Goal: Information Seeking & Learning: Find specific fact

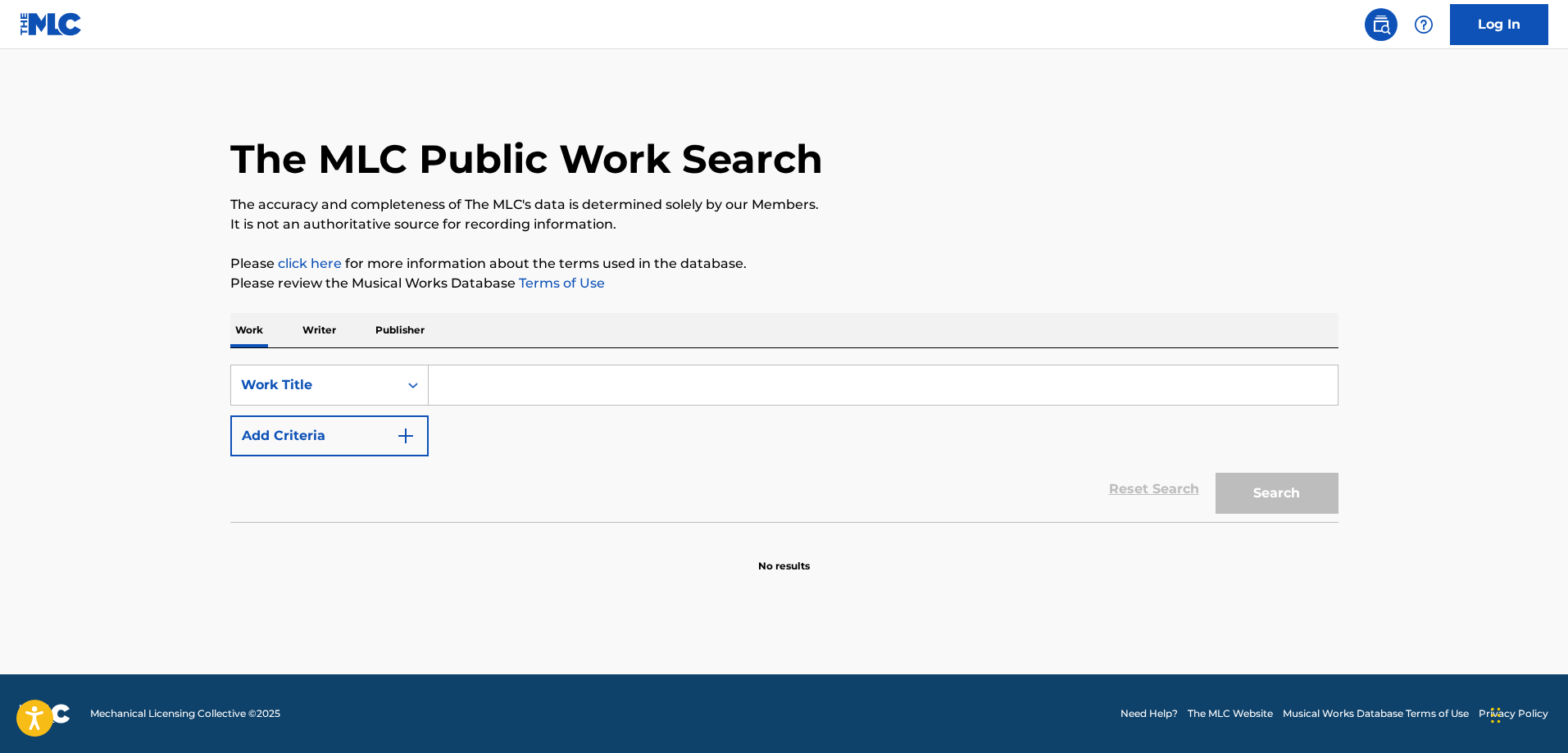
click at [589, 380] on input "Search Form" at bounding box center [883, 385] width 909 height 39
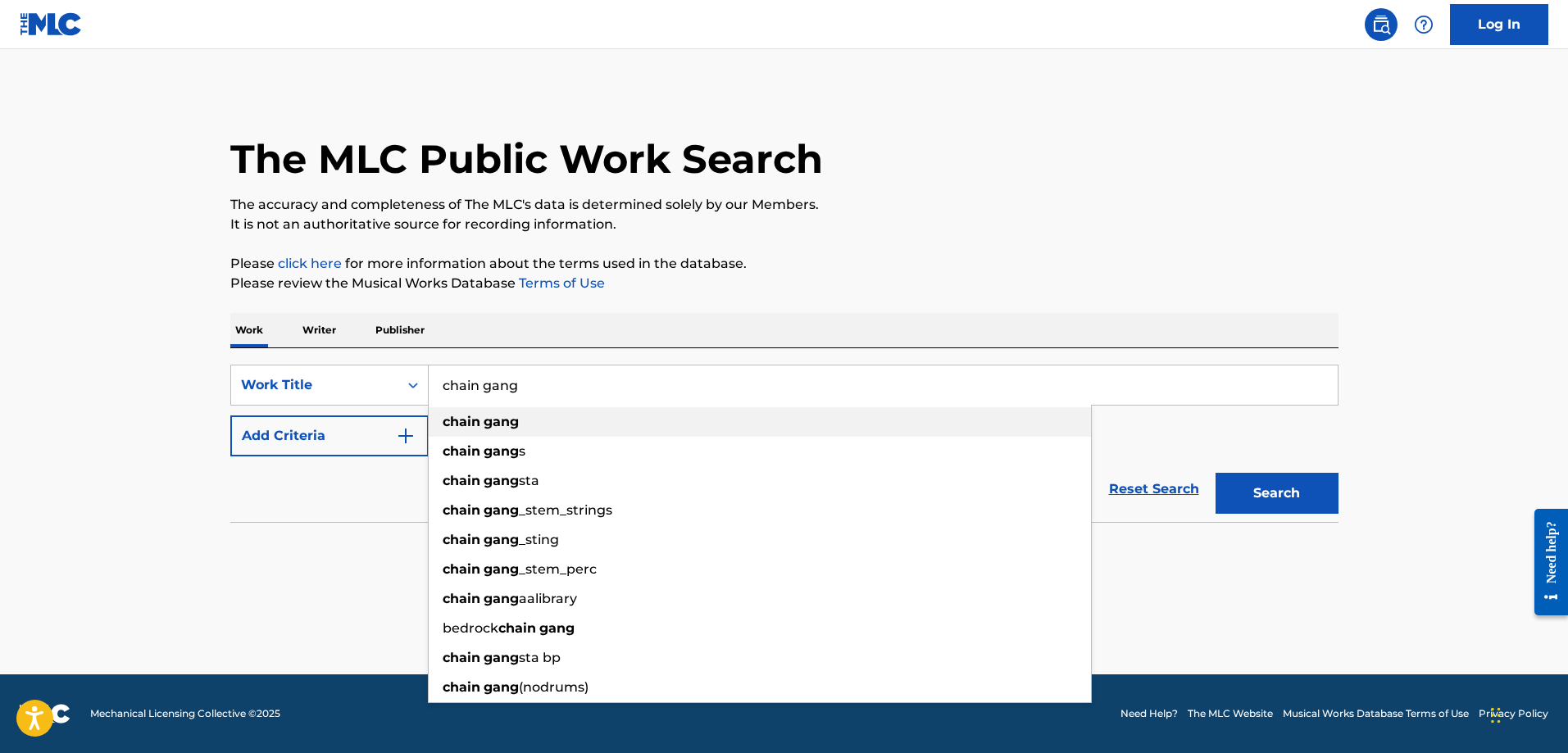
type input "chain gang"
click at [519, 424] on div "chain gang" at bounding box center [760, 422] width 662 height 29
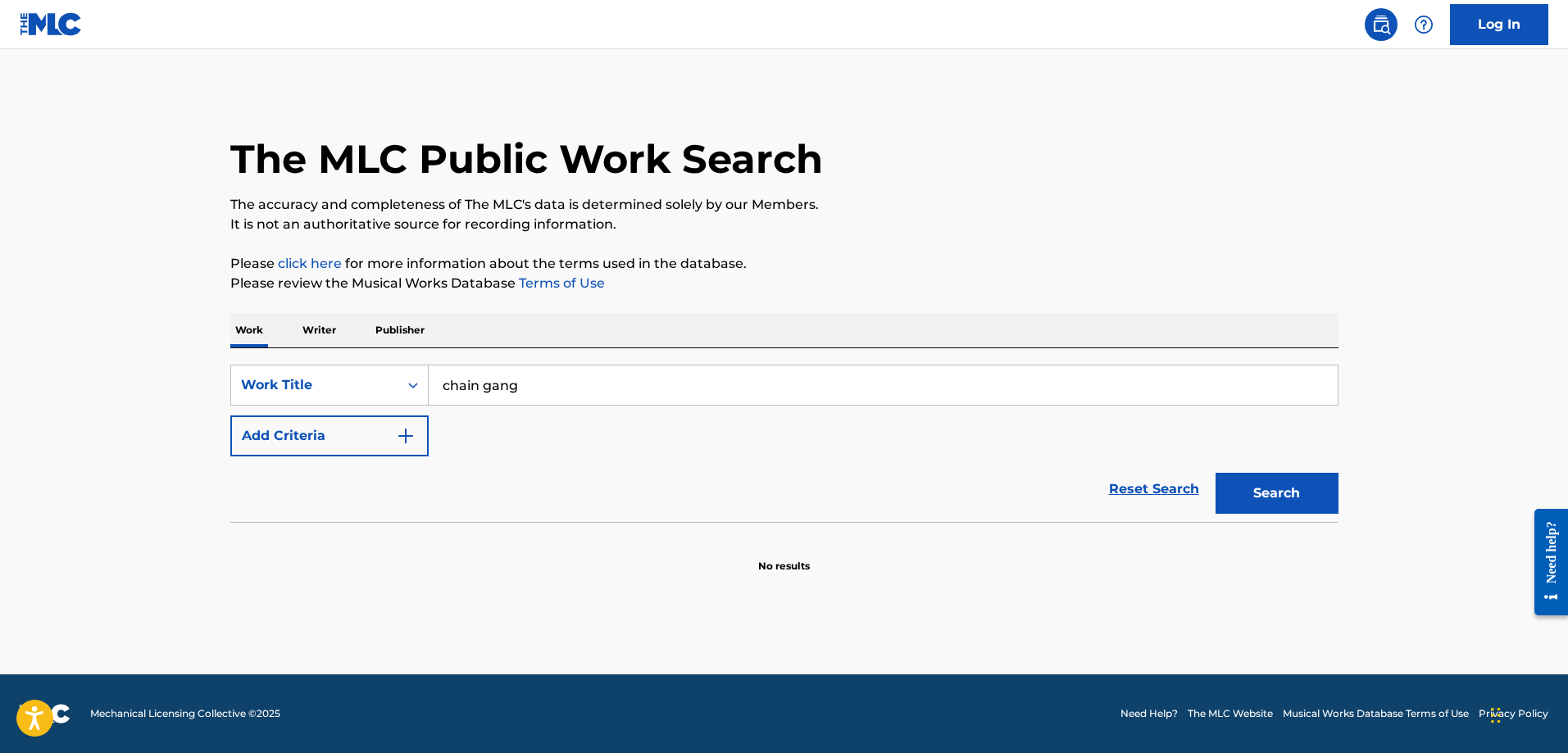
click at [394, 436] on button "Add Criteria" at bounding box center [329, 437] width 198 height 41
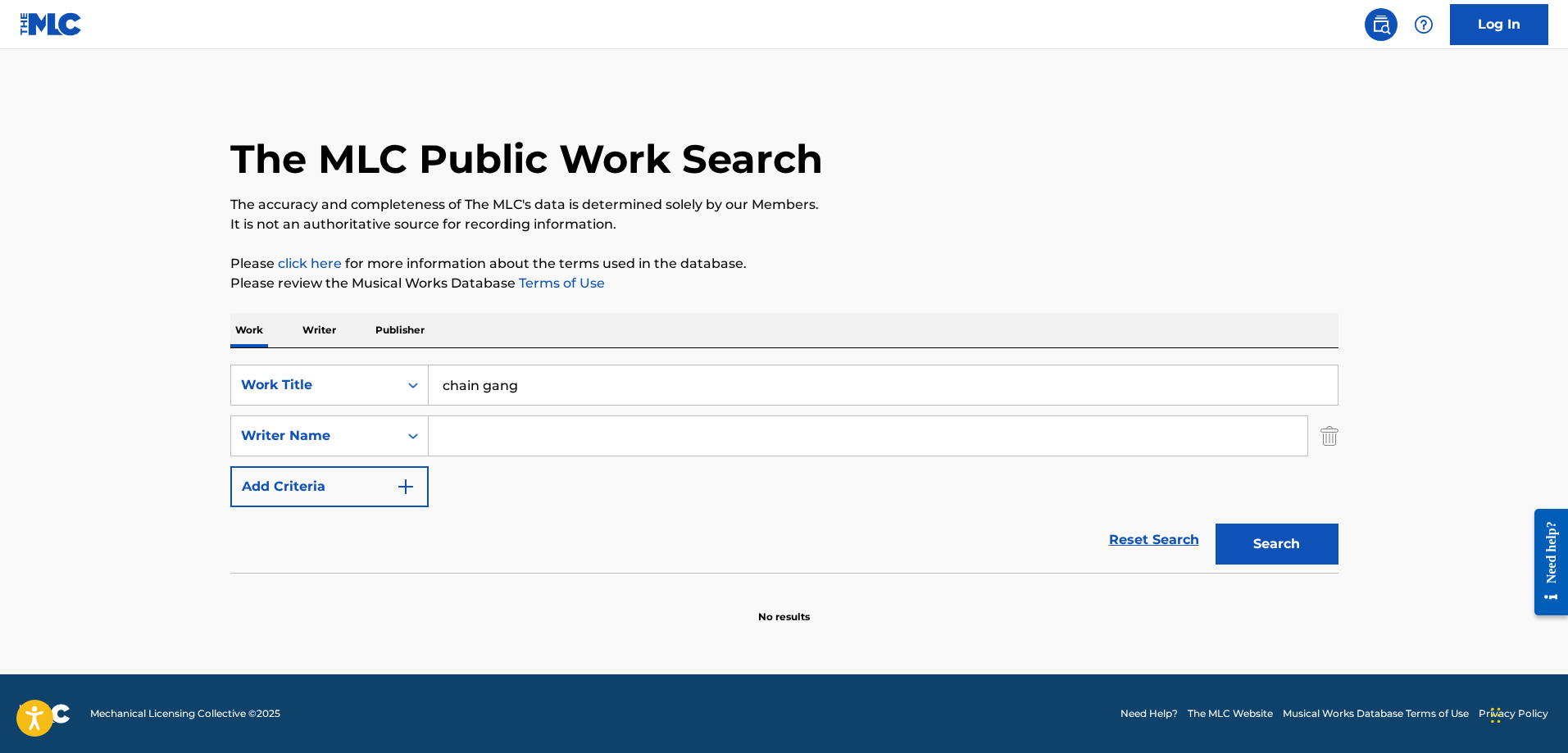
click at [512, 433] on input "Search Form" at bounding box center [868, 437] width 879 height 39
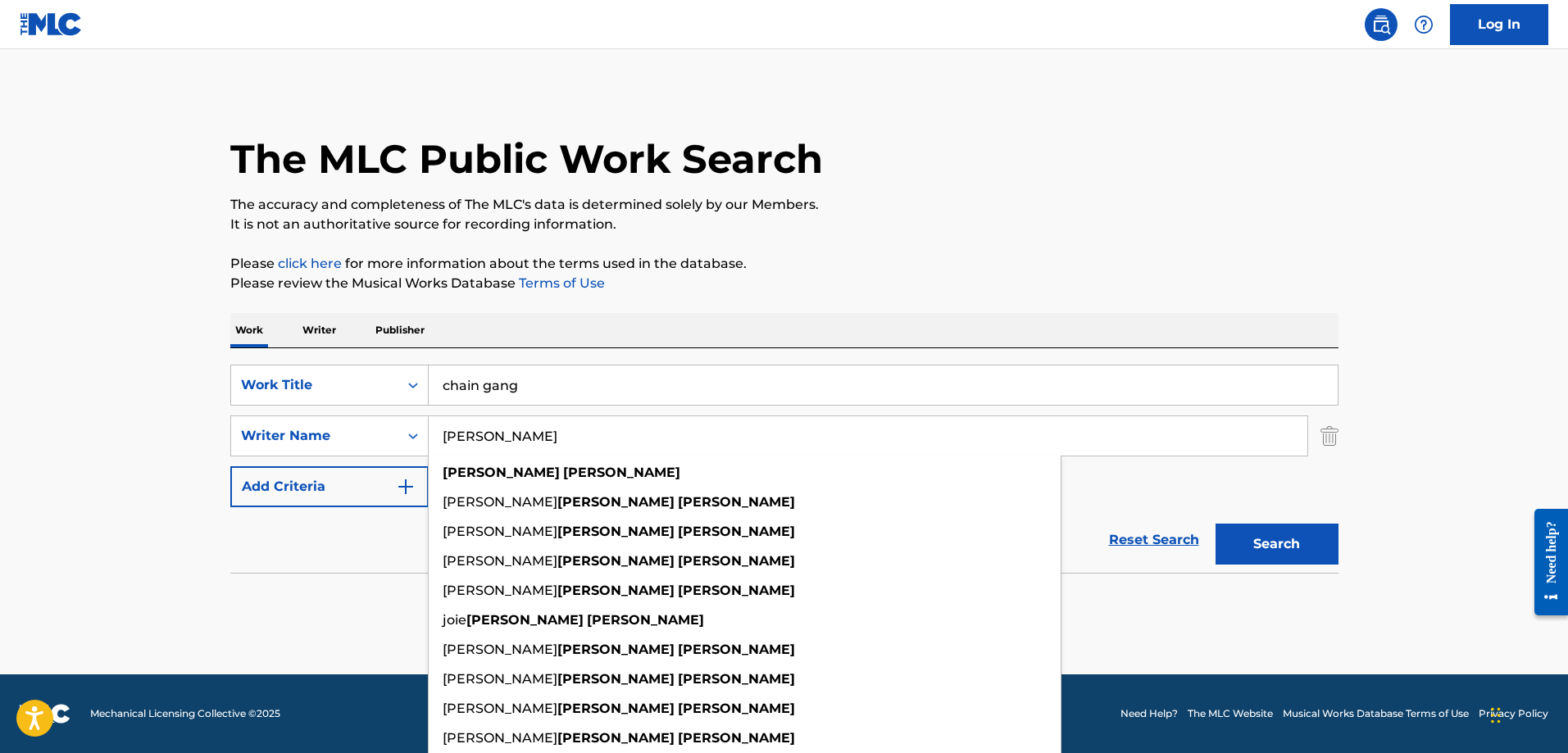
type input "[PERSON_NAME]"
click at [1216, 524] on button "Search" at bounding box center [1277, 545] width 123 height 41
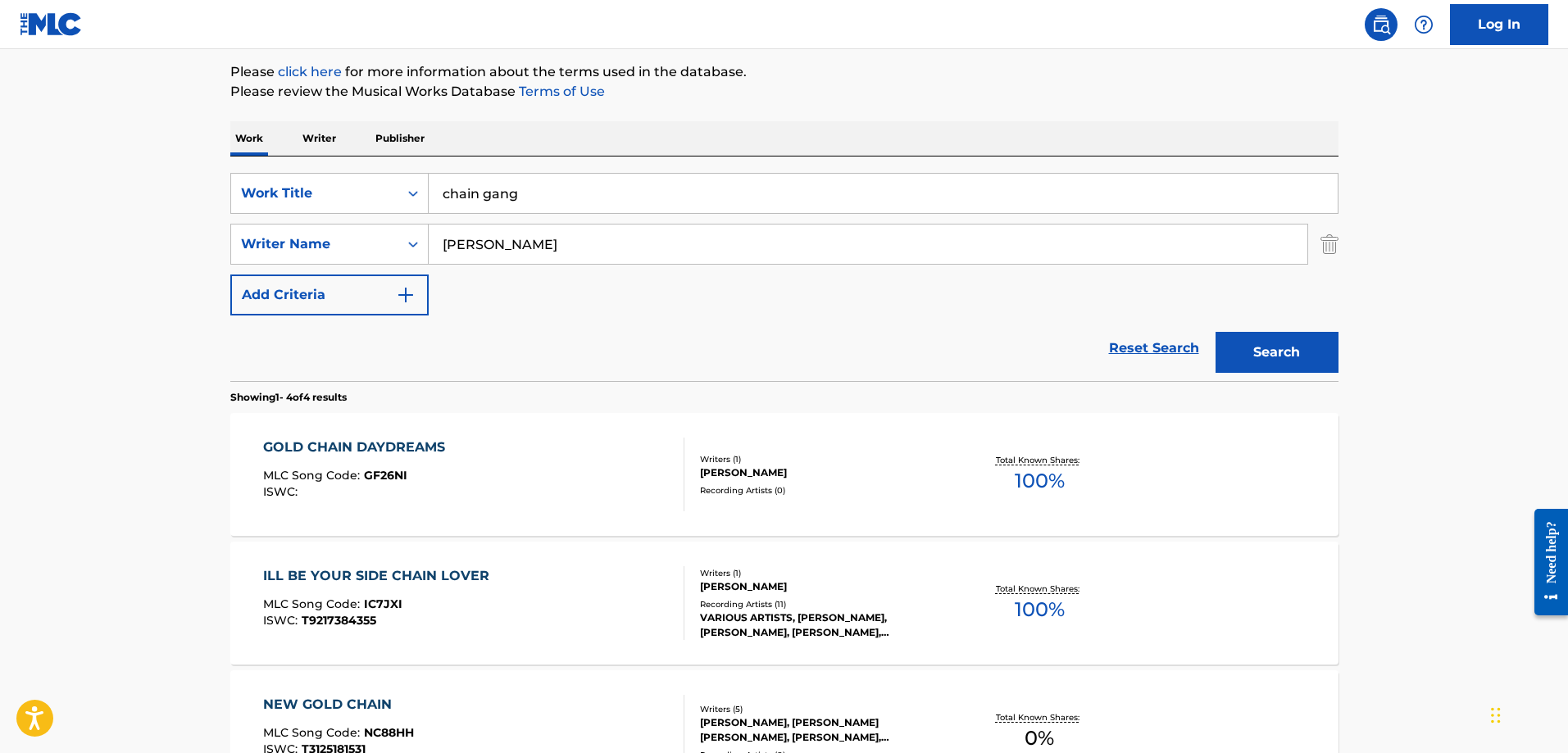
scroll to position [190, 0]
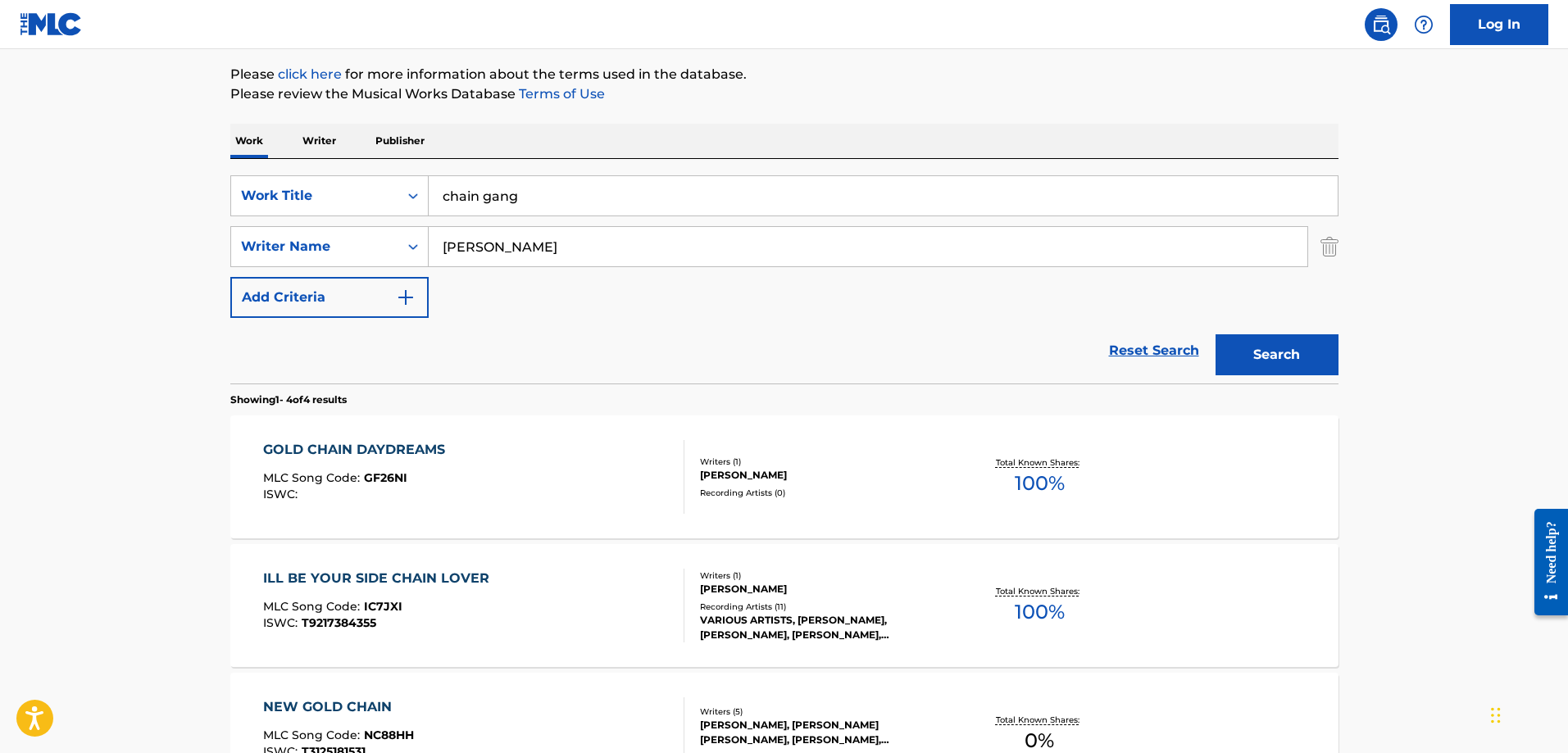
click at [411, 304] on img "Search Form" at bounding box center [406, 298] width 20 height 20
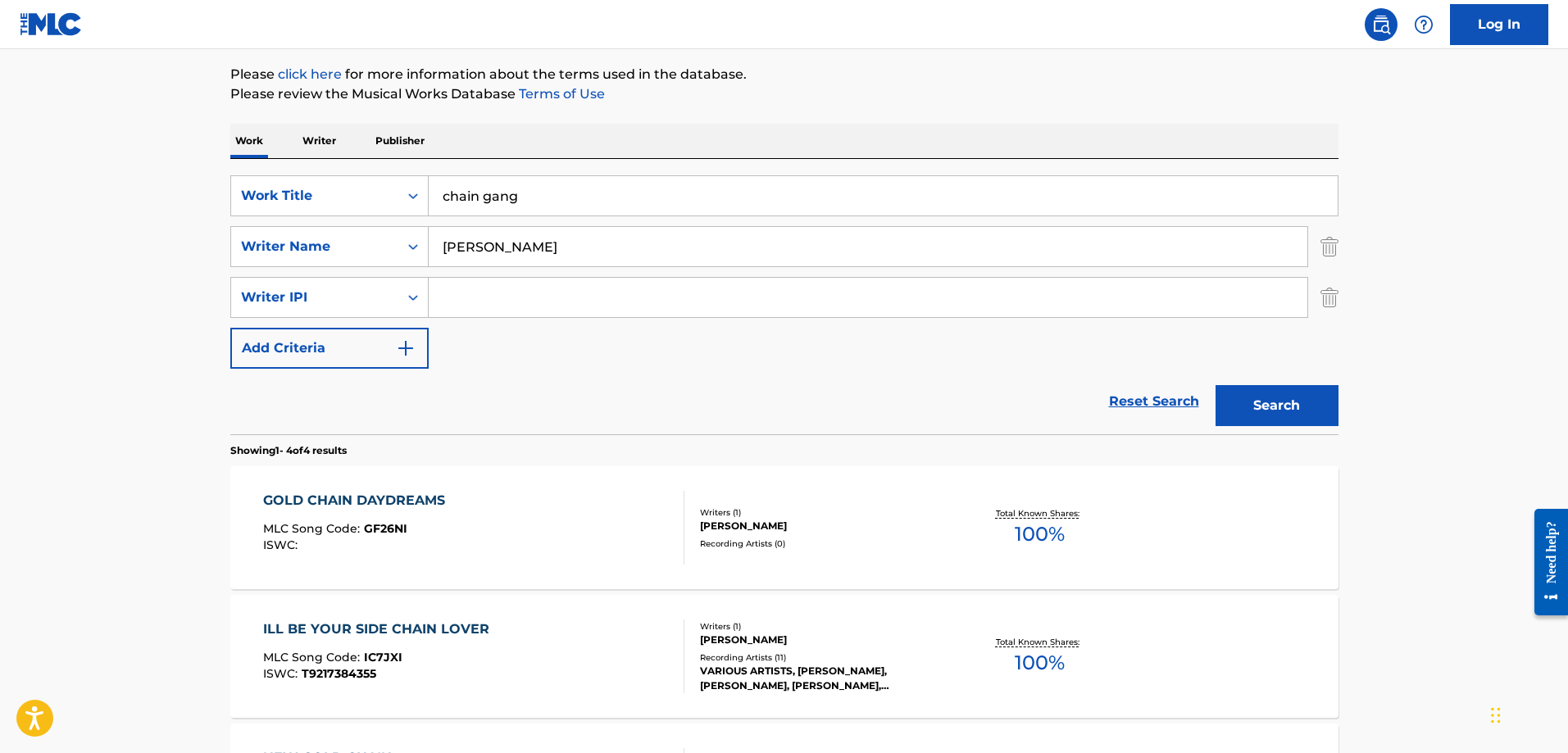
click at [416, 352] on button "Add Criteria" at bounding box center [329, 348] width 198 height 41
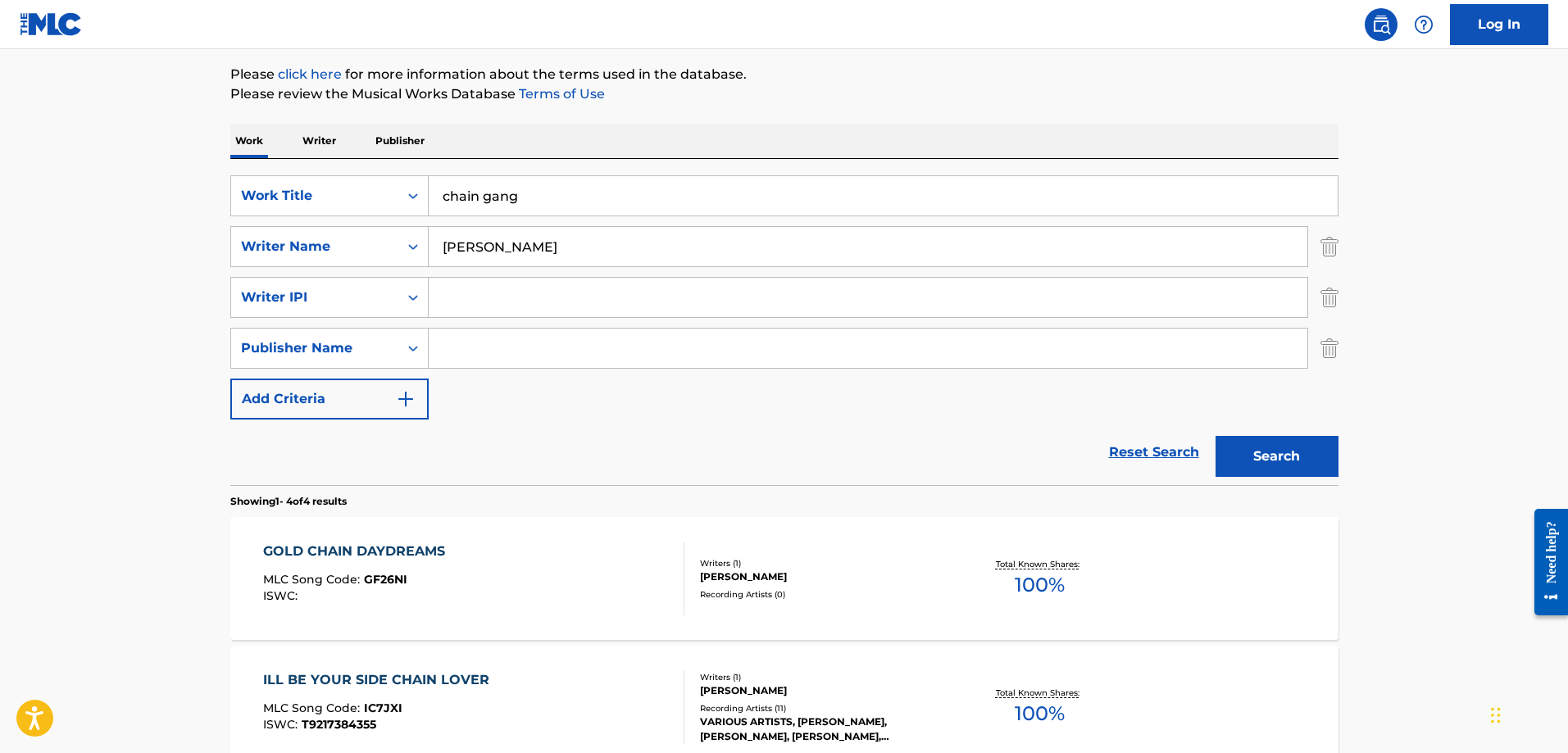
click at [408, 401] on img "Search Form" at bounding box center [406, 399] width 20 height 20
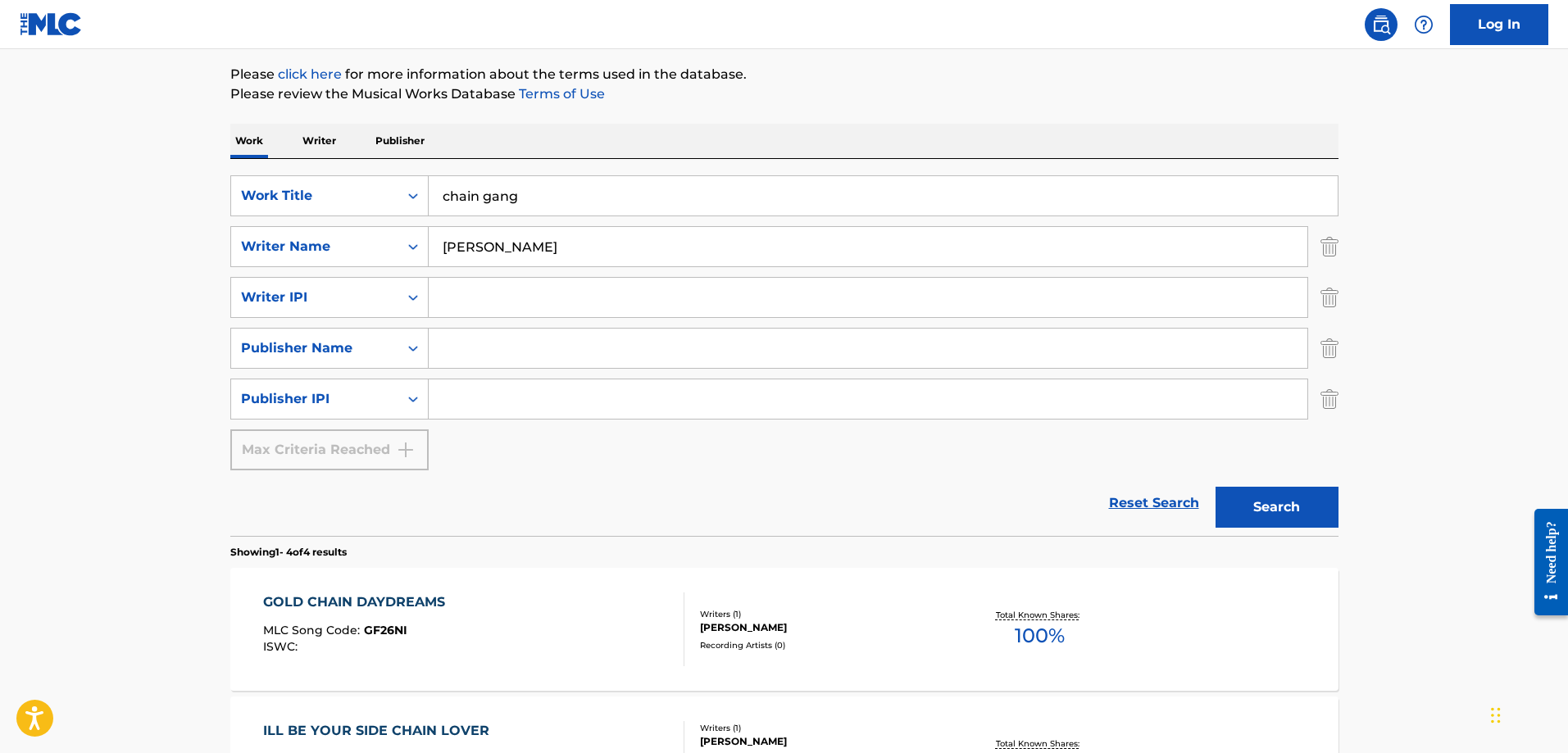
click at [400, 454] on div "Max Criteria Reached" at bounding box center [329, 450] width 198 height 41
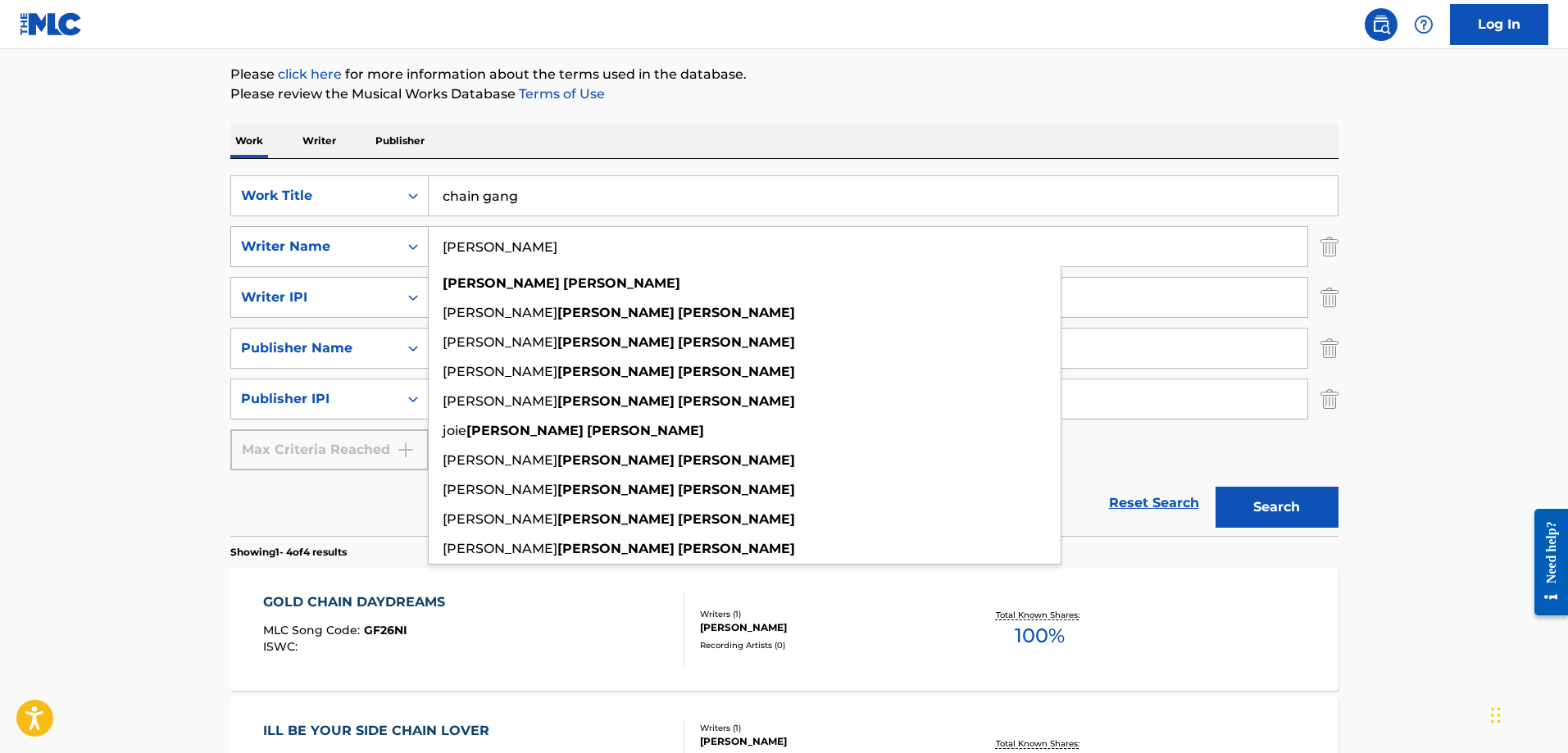
drag, startPoint x: 534, startPoint y: 249, endPoint x: 395, endPoint y: 238, distance: 139.4
click at [395, 238] on div "SearchWithCriteriabe548e93-b607-46d5-a664-f489d2e0df85 Writer Name [PERSON_NAME…" at bounding box center [784, 247] width 1108 height 41
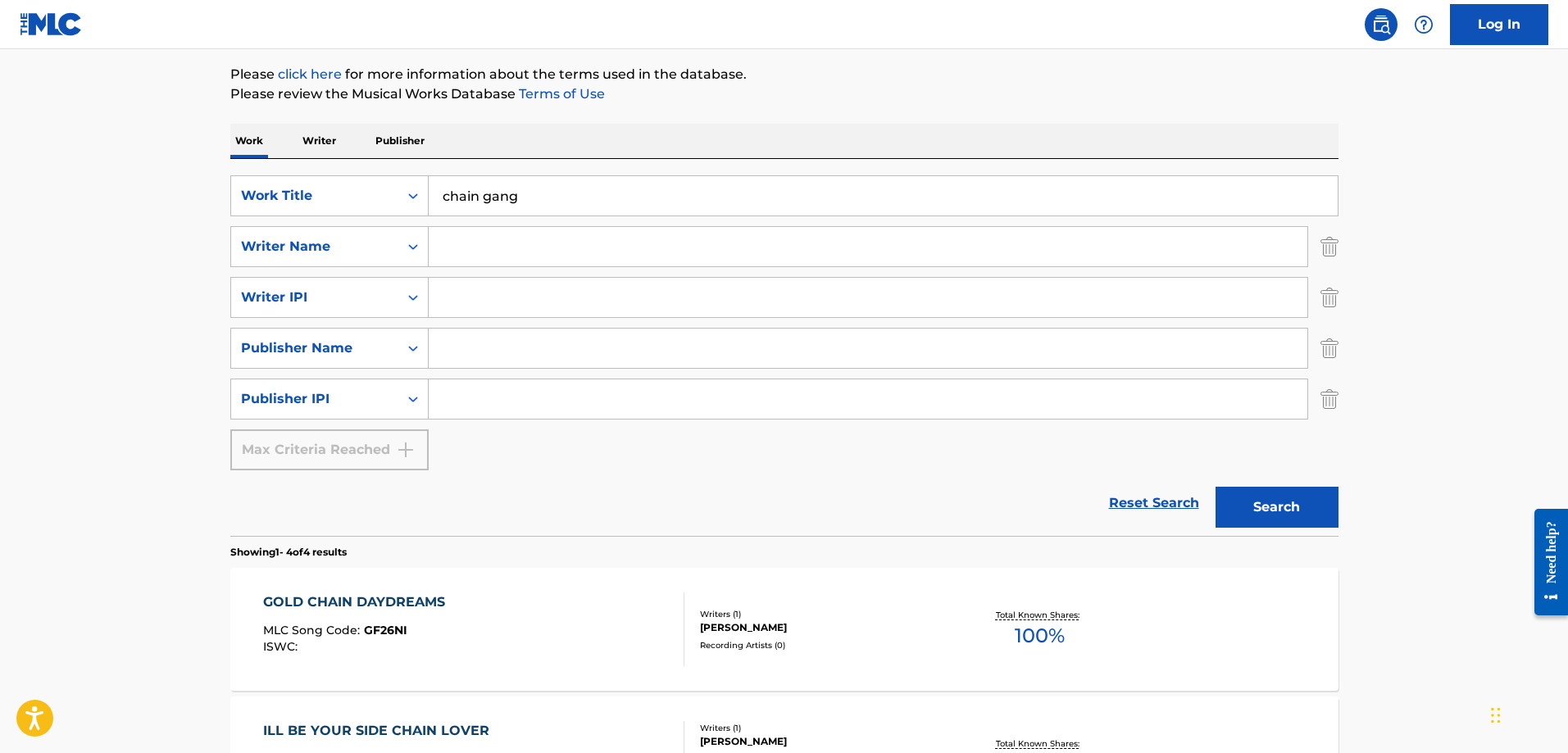
click at [497, 348] on input "Search Form" at bounding box center [868, 348] width 879 height 39
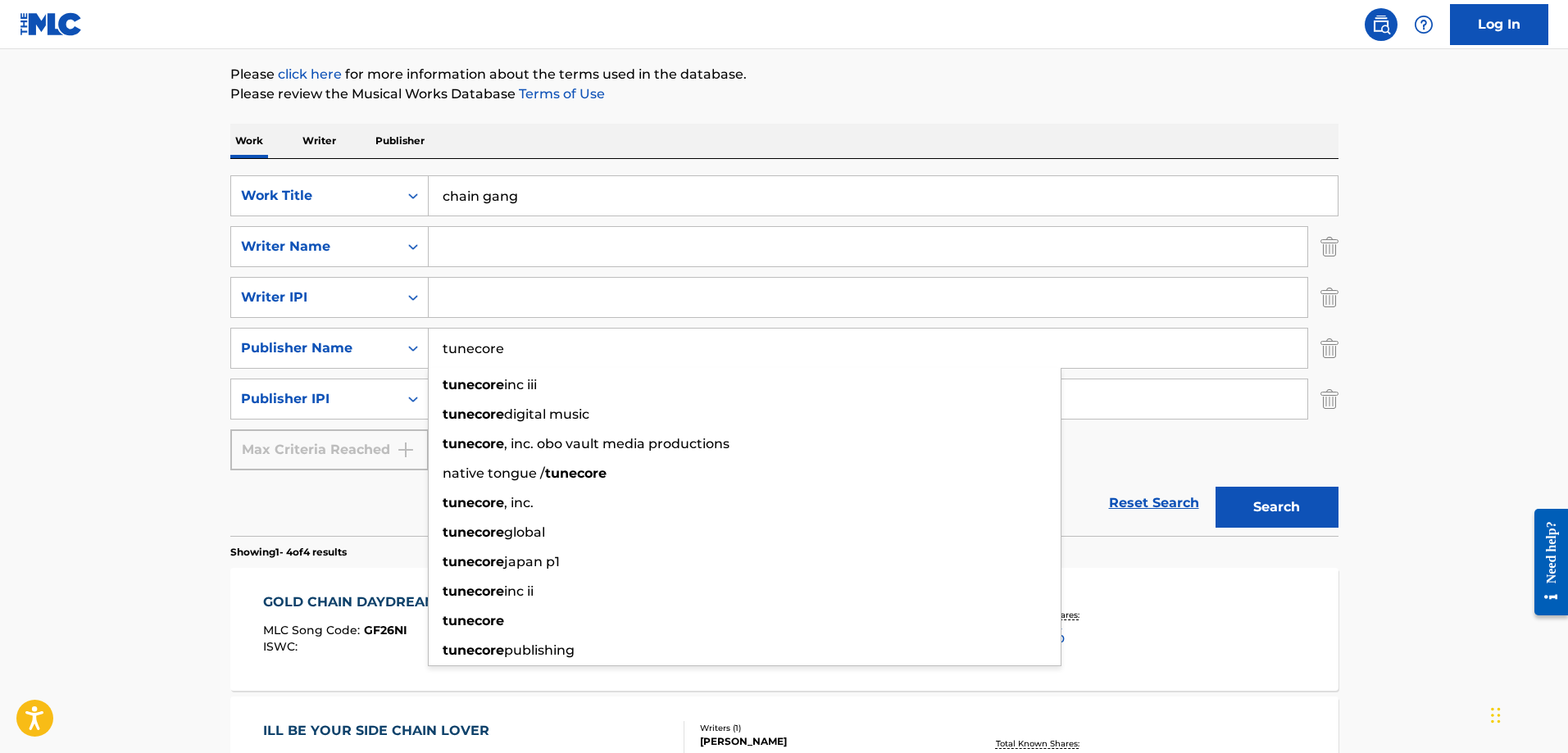
type input "tunecore"
click at [1216, 487] on button "Search" at bounding box center [1277, 508] width 123 height 41
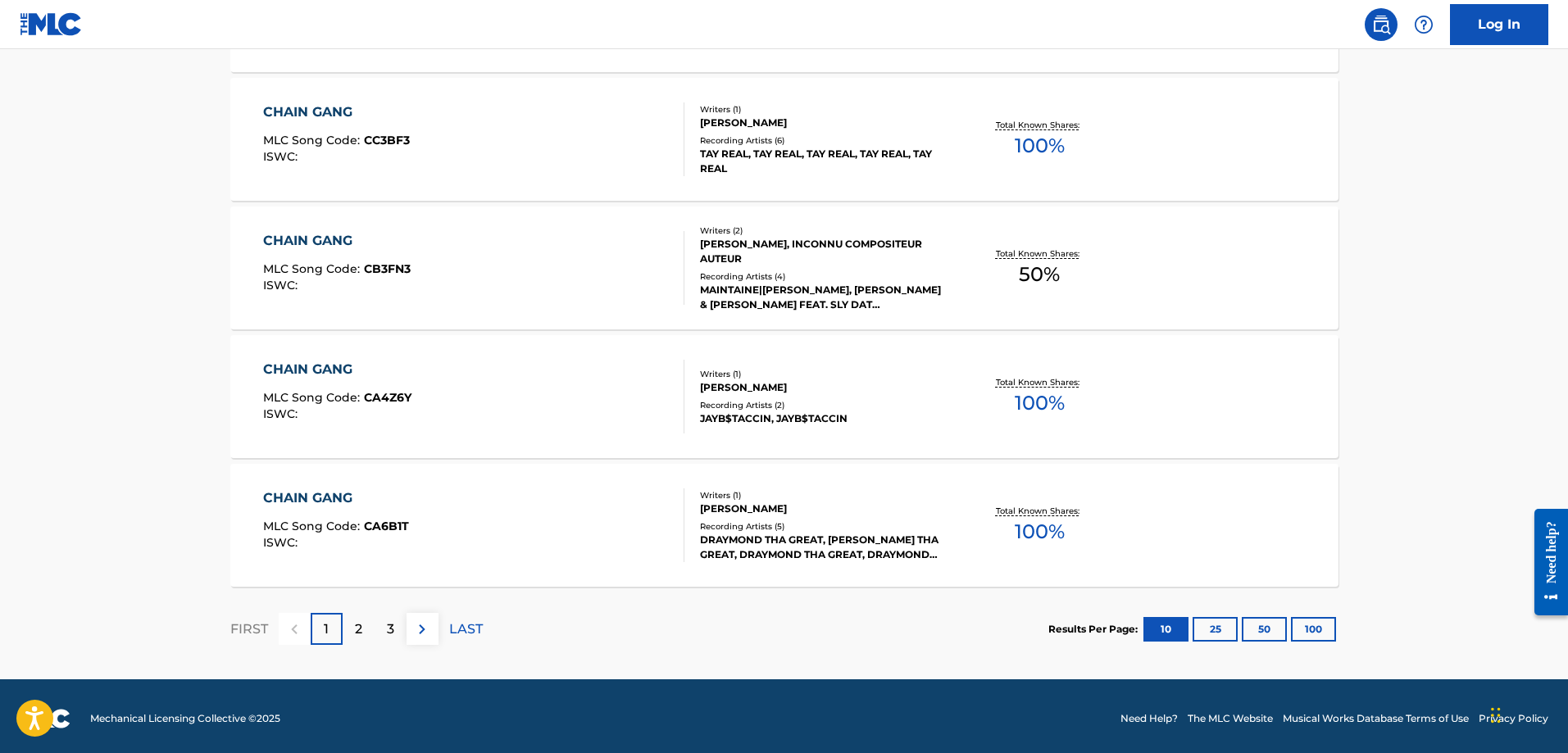
scroll to position [1457, 0]
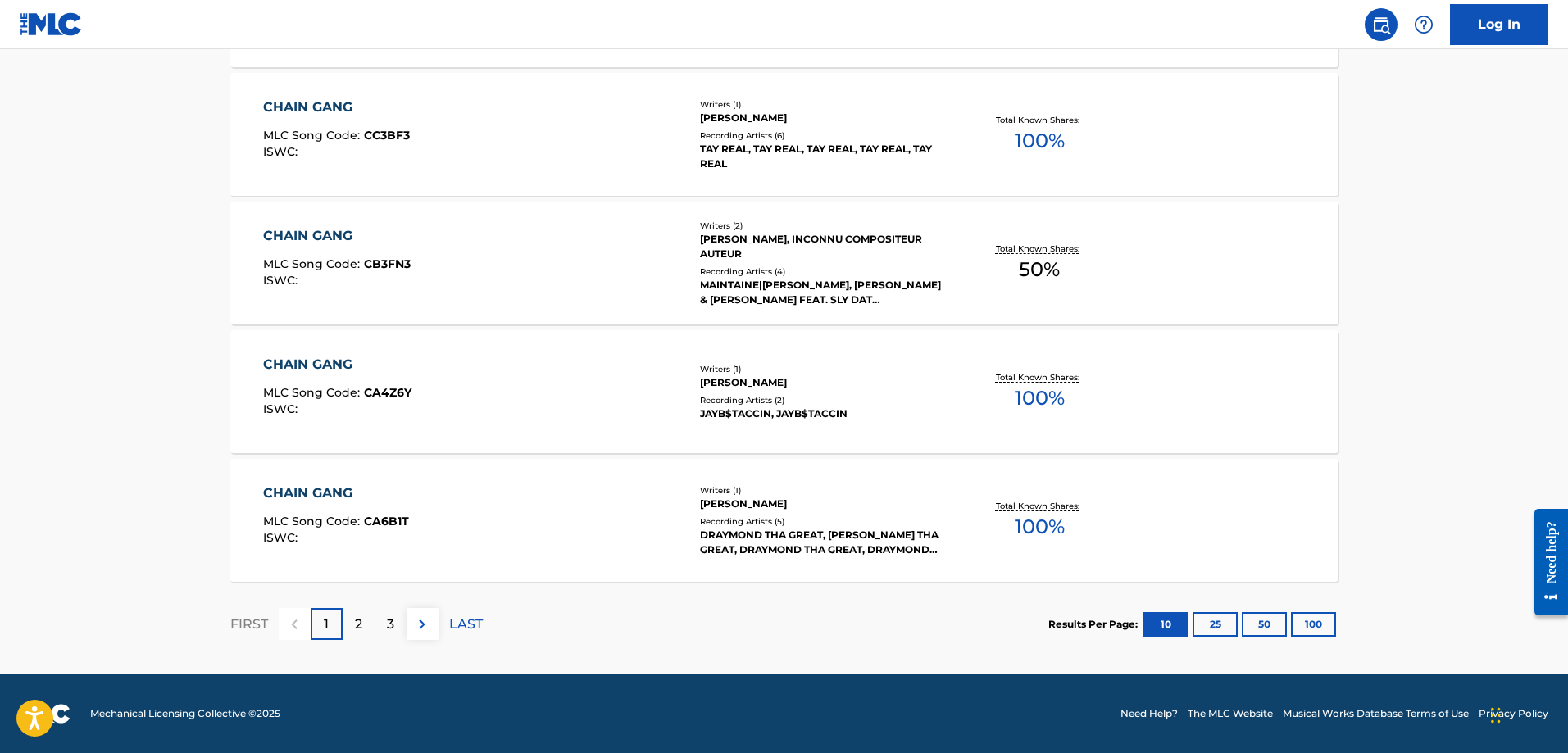
click at [359, 626] on p "2" at bounding box center [358, 624] width 8 height 20
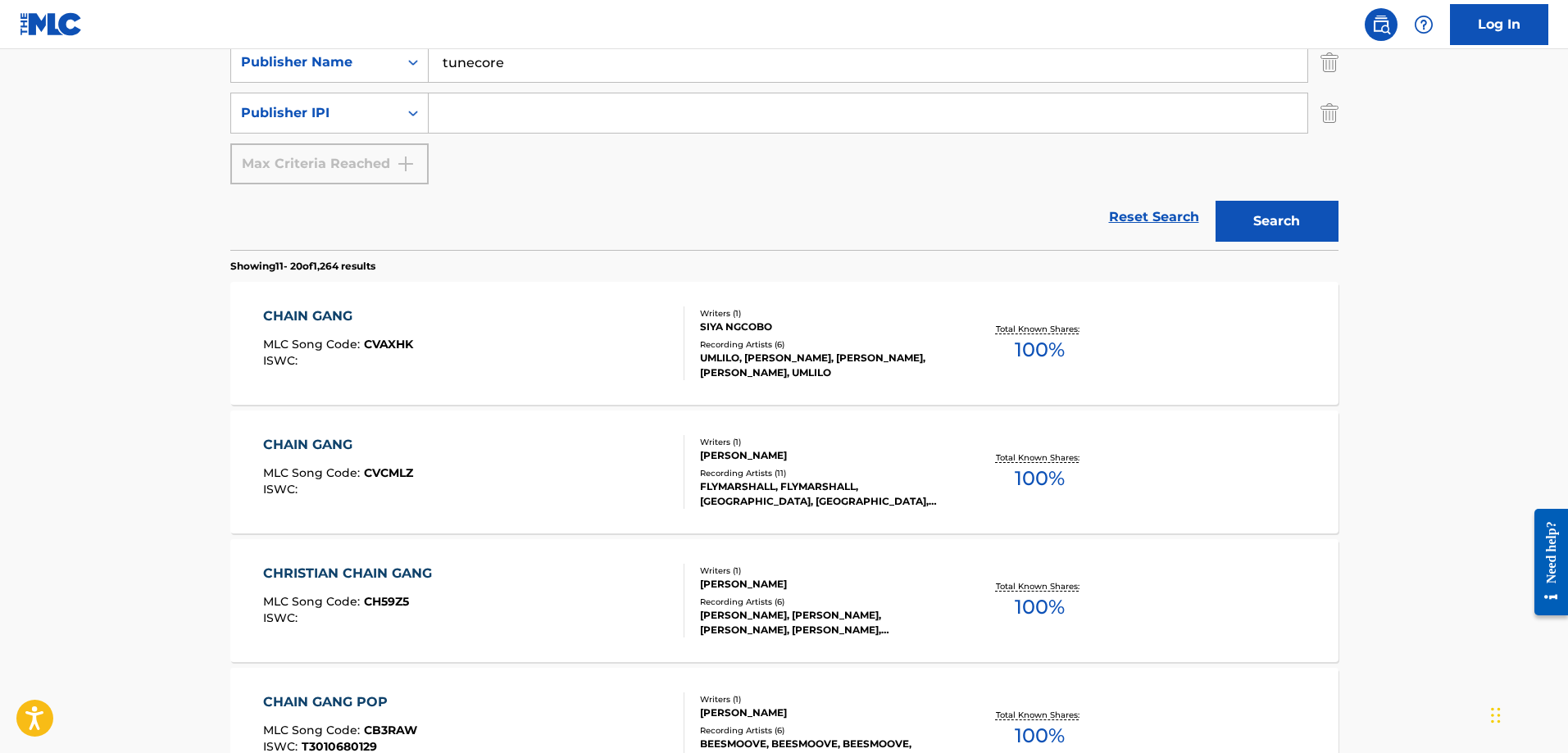
scroll to position [473, 0]
